Goal: Task Accomplishment & Management: Manage account settings

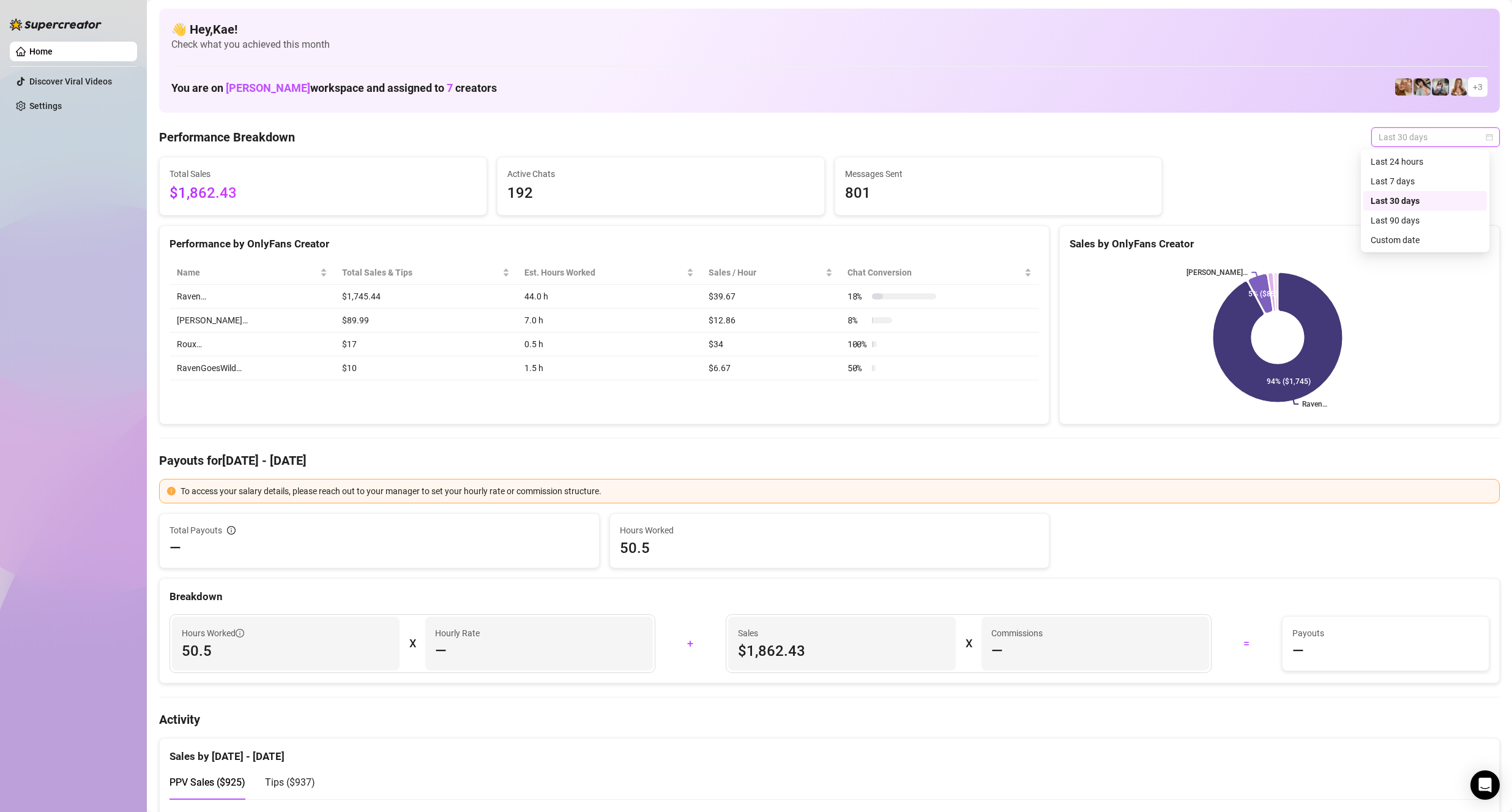
click at [1424, 131] on span "Last 30 days" at bounding box center [1435, 136] width 114 height 18
click at [1409, 197] on div "Last 30 days" at bounding box center [1426, 200] width 109 height 13
click at [1422, 134] on span "Last 30 days" at bounding box center [1435, 136] width 114 height 18
click at [1408, 196] on div "Last 30 days" at bounding box center [1426, 200] width 109 height 13
click at [1419, 137] on span "Last 30 days" at bounding box center [1435, 136] width 114 height 18
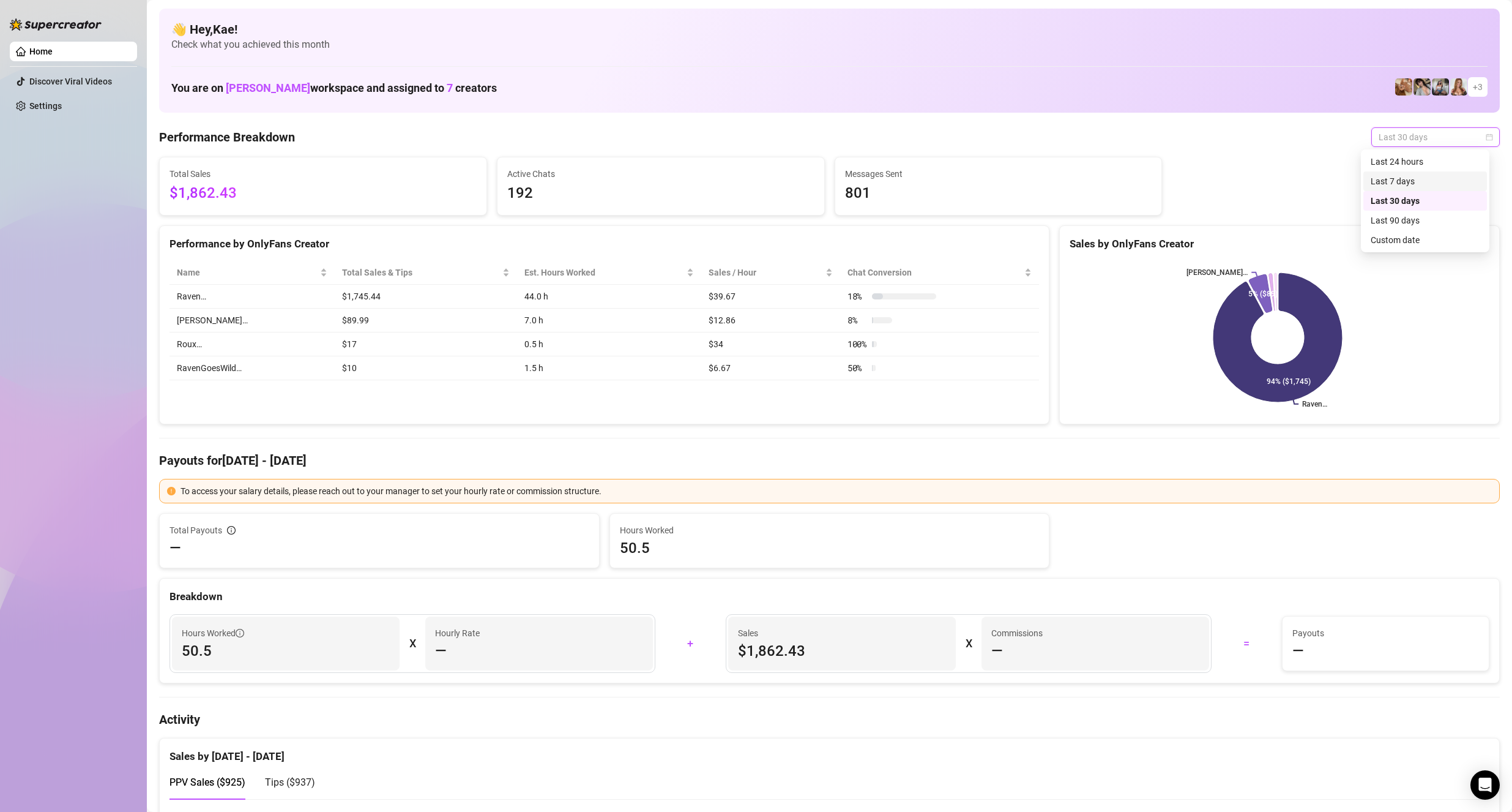
click at [1420, 175] on div "Last 7 days" at bounding box center [1426, 181] width 109 height 13
click at [1421, 141] on span "Last 7 days" at bounding box center [1435, 136] width 114 height 18
click at [1425, 199] on div "Last 30 days" at bounding box center [1426, 200] width 109 height 13
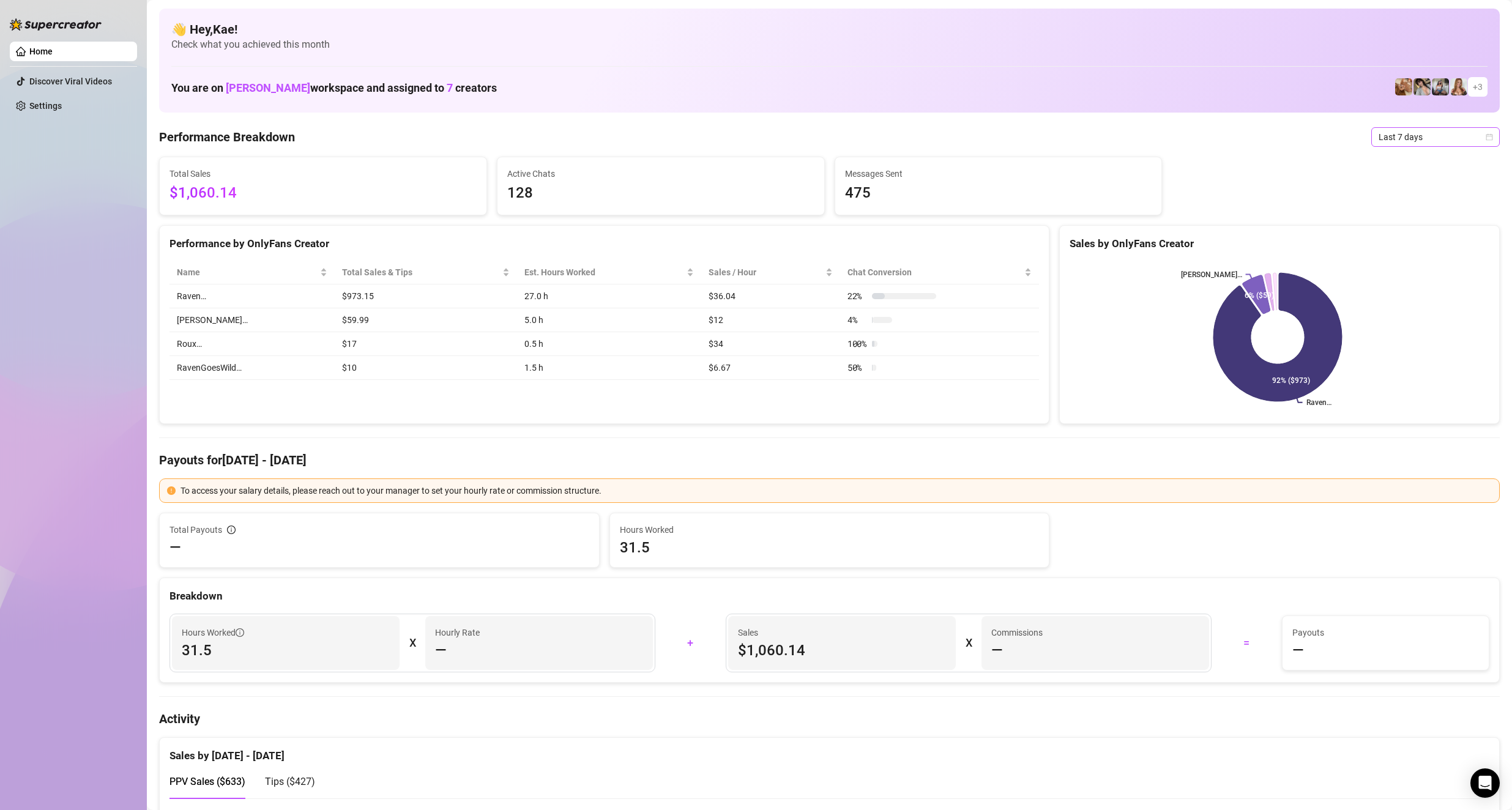
click at [730, 131] on span "Last 7 days" at bounding box center [1435, 136] width 114 height 18
click at [730, 181] on div "Last 7 days" at bounding box center [1426, 181] width 109 height 13
click at [730, 140] on span "Last 7 days" at bounding box center [1435, 136] width 114 height 18
click at [730, 195] on div "Last 30 days" at bounding box center [1426, 200] width 109 height 13
